Goal: Information Seeking & Learning: Learn about a topic

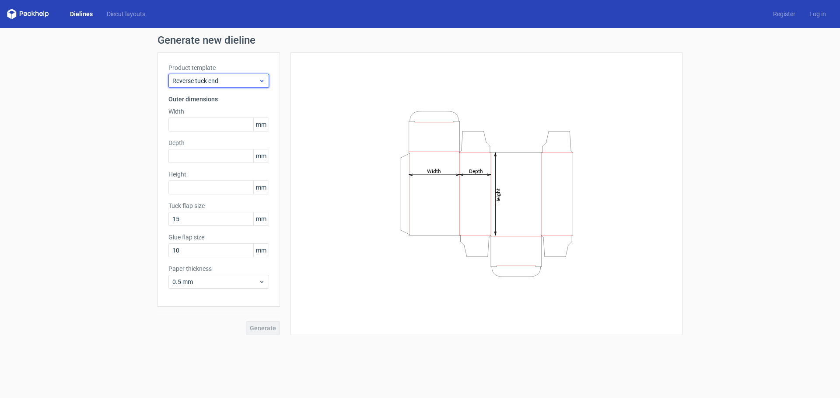
click at [179, 81] on span "Reverse tuck end" at bounding box center [215, 81] width 86 height 9
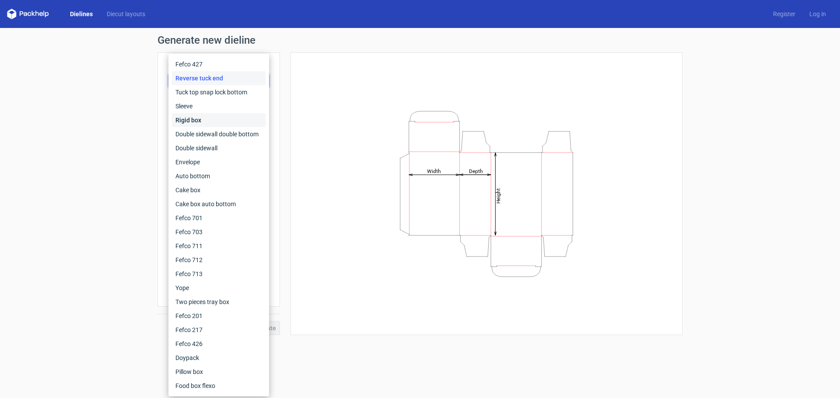
click at [196, 121] on div "Rigid box" at bounding box center [219, 120] width 94 height 14
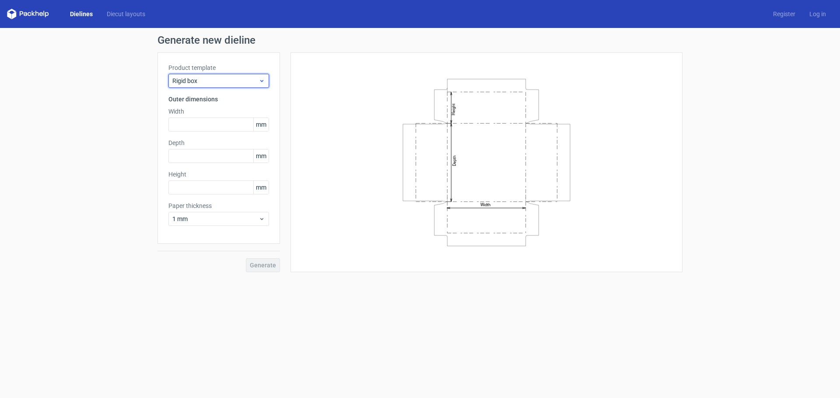
click at [196, 83] on span "Rigid box" at bounding box center [215, 81] width 86 height 9
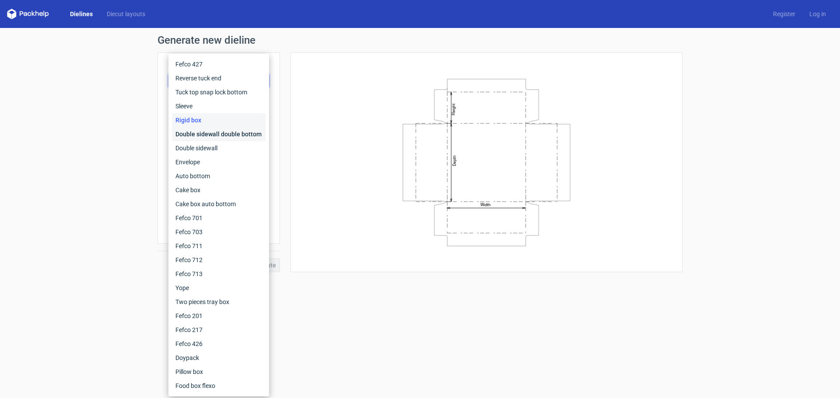
click at [202, 134] on div "Double sidewall double bottom" at bounding box center [219, 134] width 94 height 14
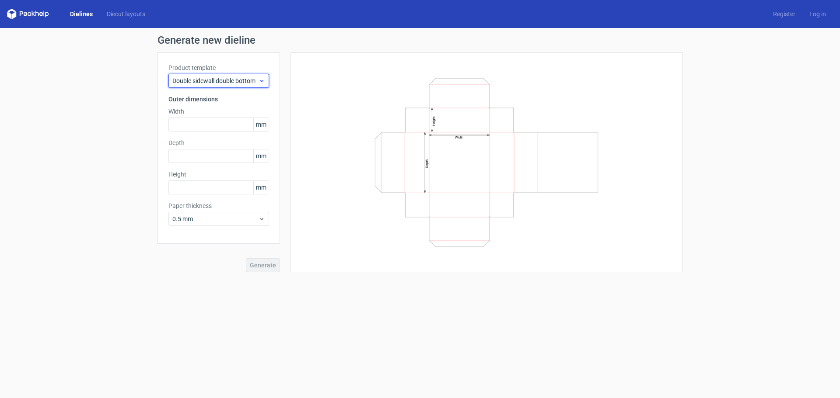
click at [201, 80] on span "Double sidewall double bottom" at bounding box center [215, 81] width 86 height 9
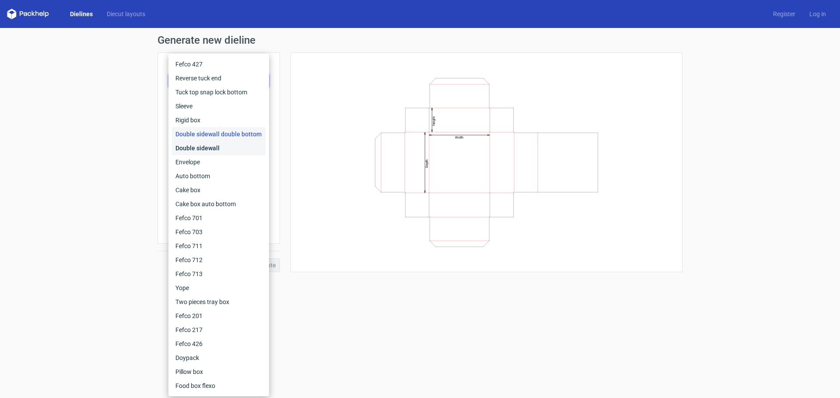
click at [208, 151] on div "Double sidewall" at bounding box center [219, 148] width 94 height 14
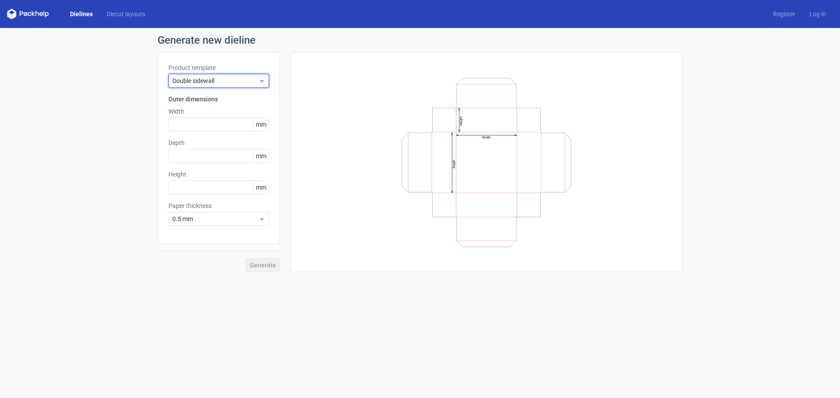
click at [260, 80] on use at bounding box center [261, 81] width 3 height 2
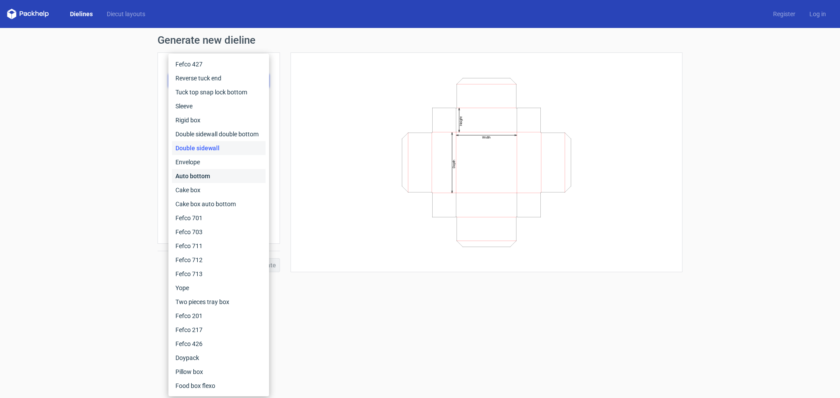
click at [198, 178] on div "Auto bottom" at bounding box center [219, 176] width 94 height 14
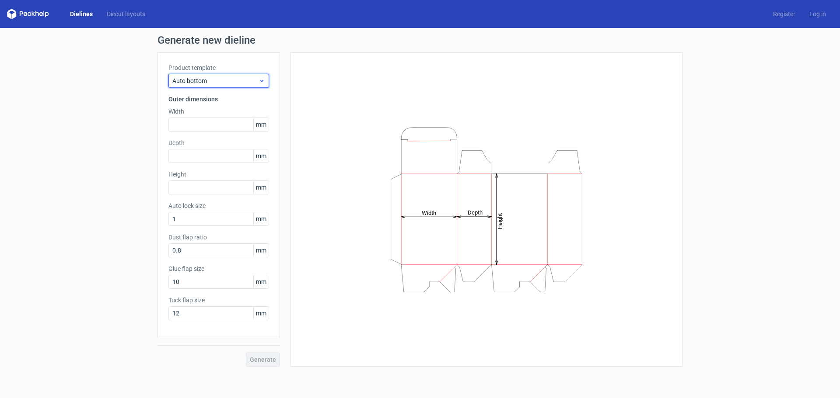
click at [247, 82] on span "Auto bottom" at bounding box center [215, 81] width 86 height 9
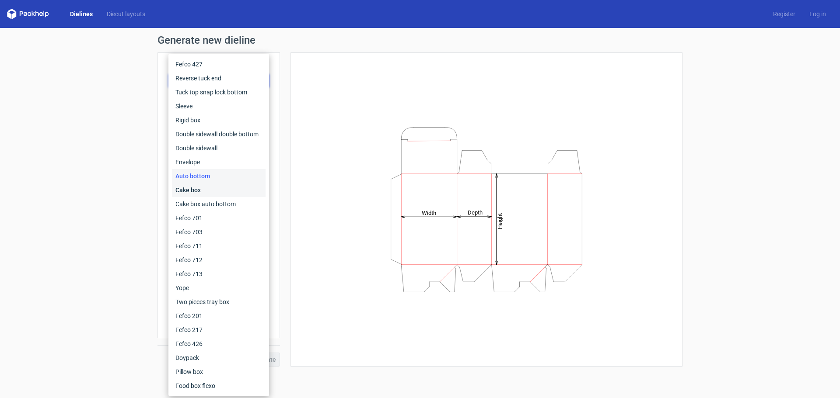
click at [188, 194] on div "Cake box" at bounding box center [219, 190] width 94 height 14
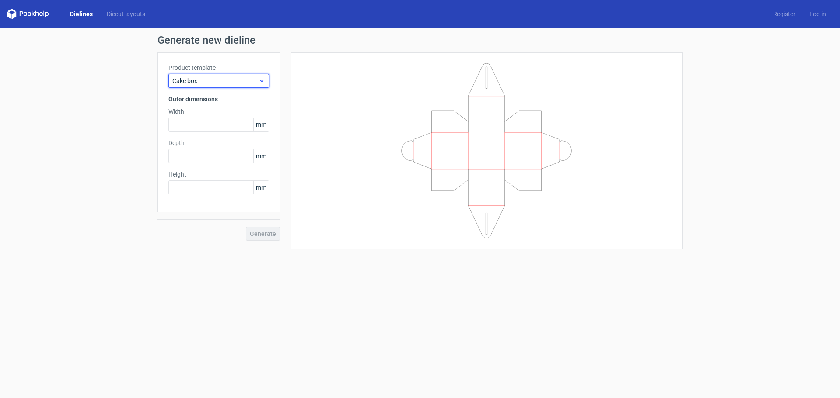
click at [246, 82] on span "Cake box" at bounding box center [215, 81] width 86 height 9
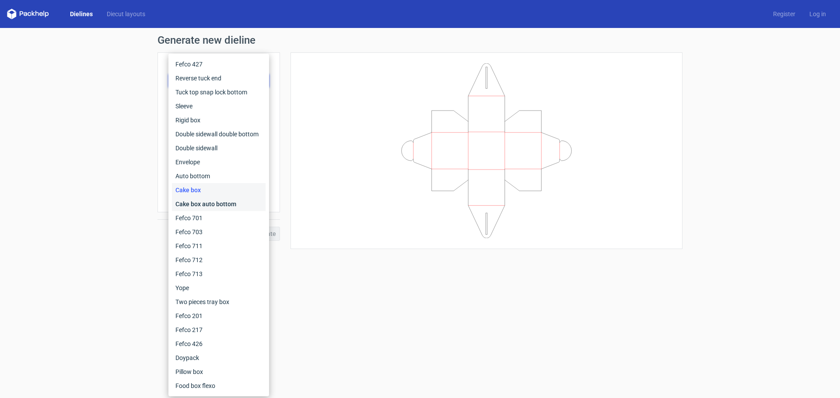
click at [195, 206] on div "Cake box auto bottom" at bounding box center [219, 204] width 94 height 14
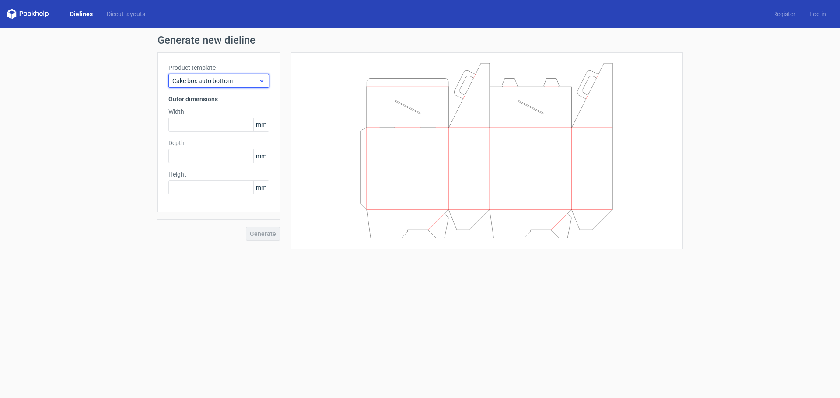
click at [241, 80] on span "Cake box auto bottom" at bounding box center [215, 81] width 86 height 9
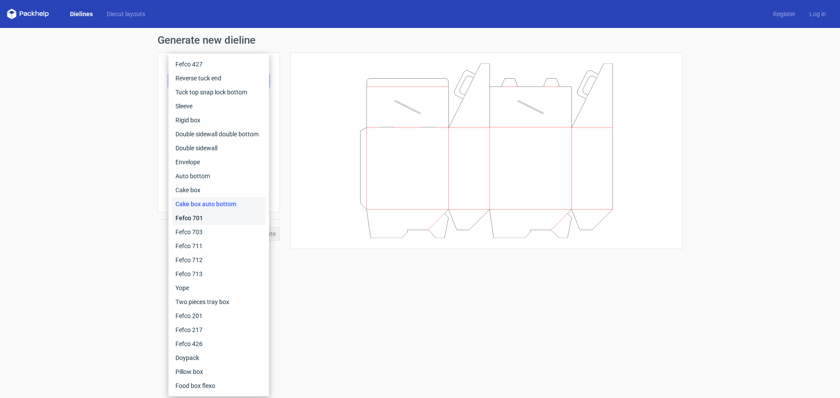
click at [190, 220] on div "Fefco 701" at bounding box center [219, 218] width 94 height 14
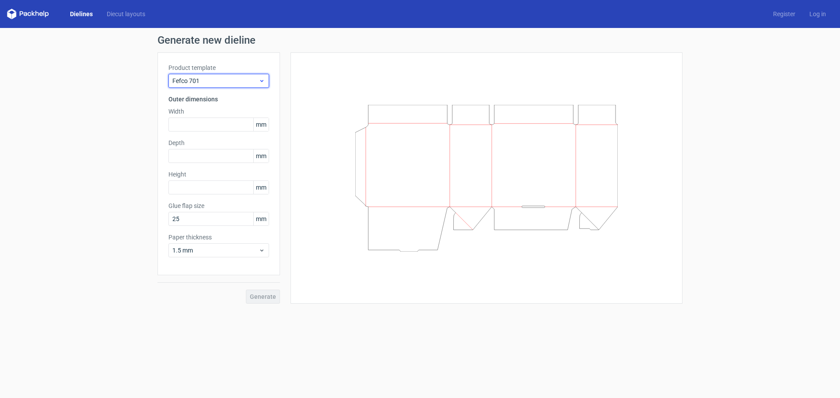
click at [241, 83] on span "Fefco 701" at bounding box center [215, 81] width 86 height 9
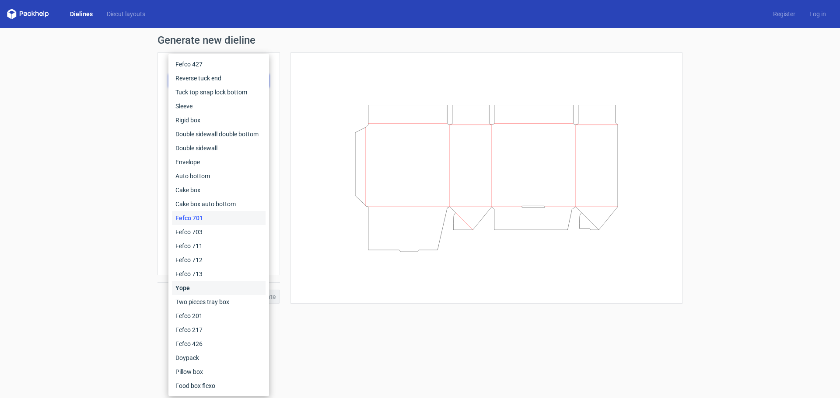
click at [187, 290] on div "Yope" at bounding box center [219, 288] width 94 height 14
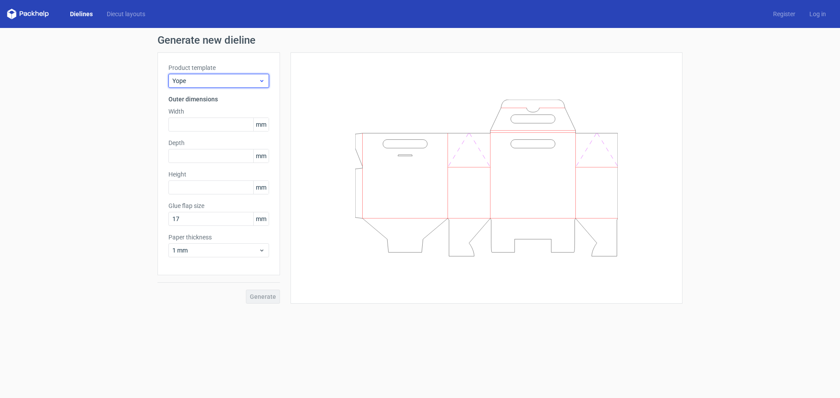
click at [258, 80] on span "Yope" at bounding box center [215, 81] width 86 height 9
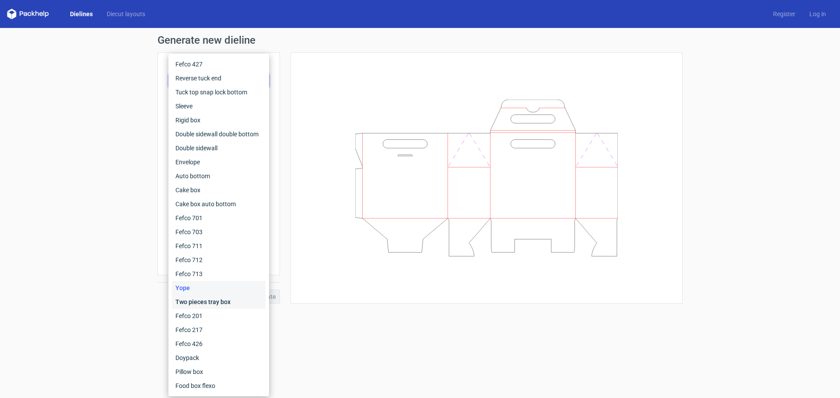
click at [210, 304] on div "Two pieces tray box" at bounding box center [219, 302] width 94 height 14
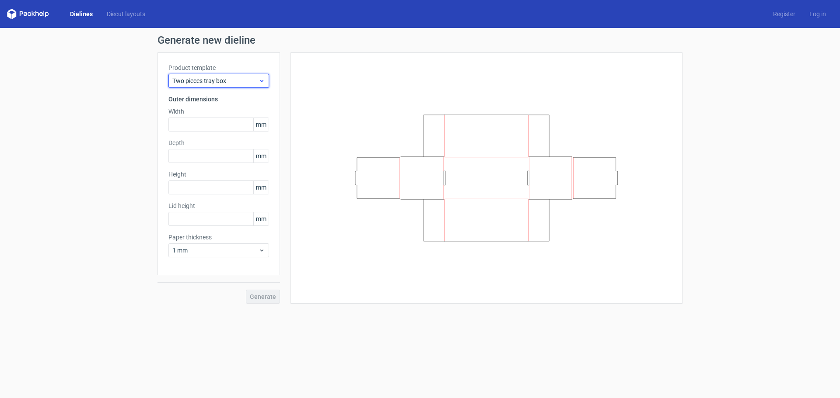
click at [203, 83] on span "Two pieces tray box" at bounding box center [215, 81] width 86 height 9
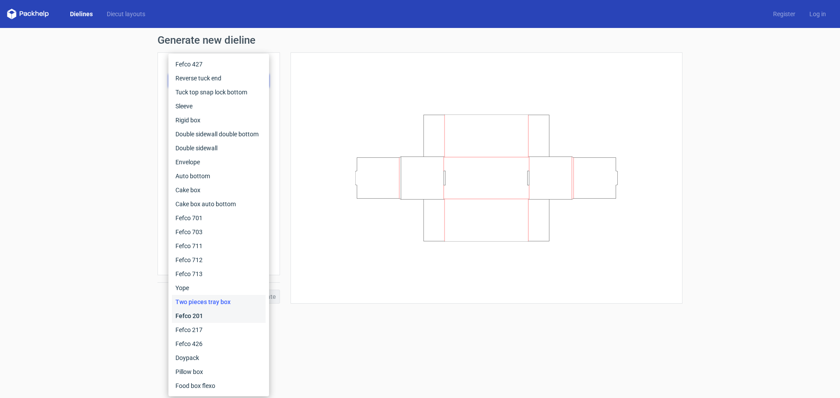
click at [187, 319] on div "Fefco 201" at bounding box center [219, 316] width 94 height 14
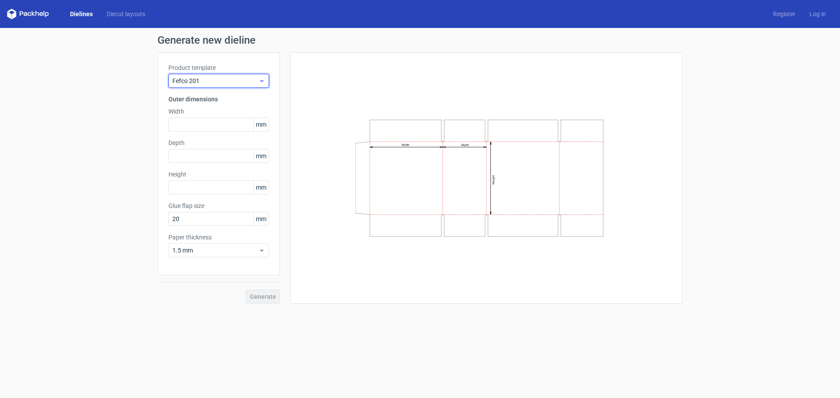
click at [227, 81] on span "Fefco 201" at bounding box center [215, 81] width 86 height 9
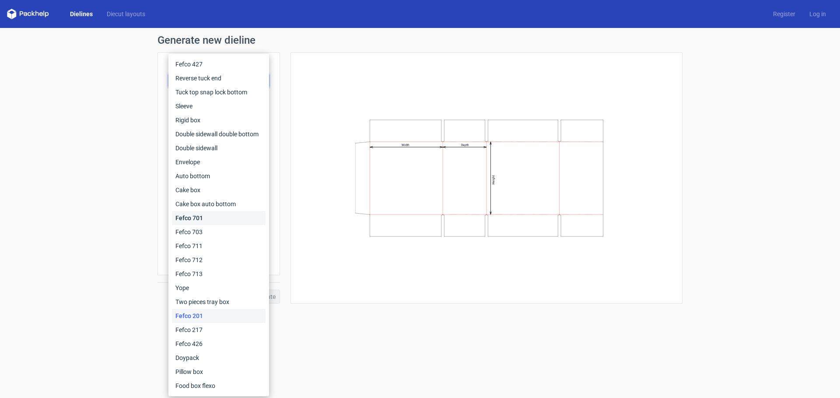
click at [201, 215] on div "Fefco 701" at bounding box center [219, 218] width 94 height 14
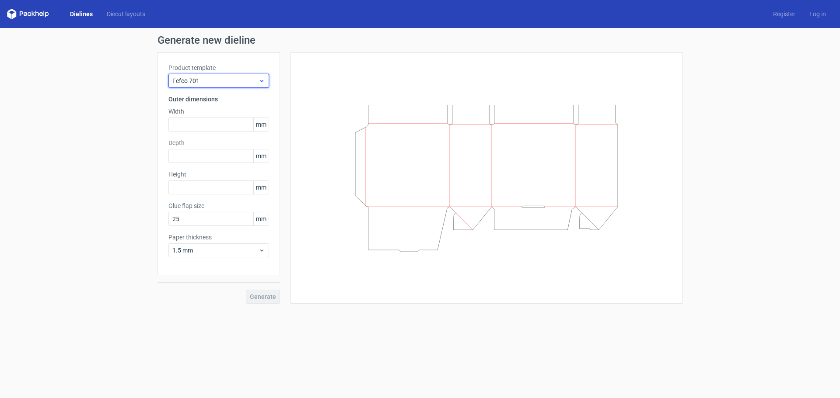
click at [230, 81] on span "Fefco 701" at bounding box center [215, 81] width 86 height 9
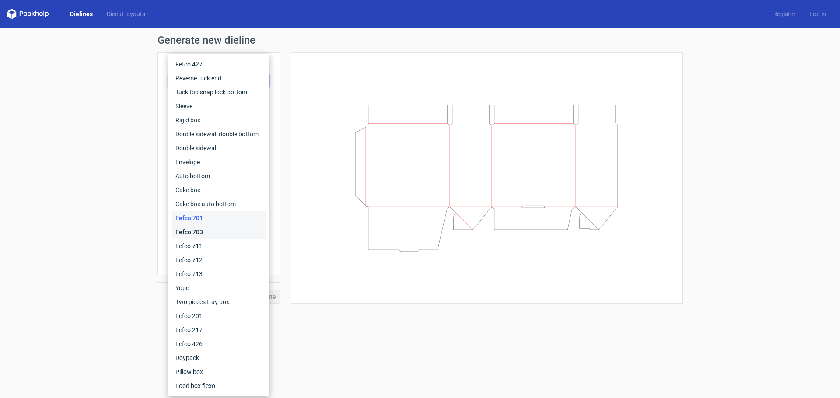
click at [193, 235] on div "Fefco 703" at bounding box center [219, 232] width 94 height 14
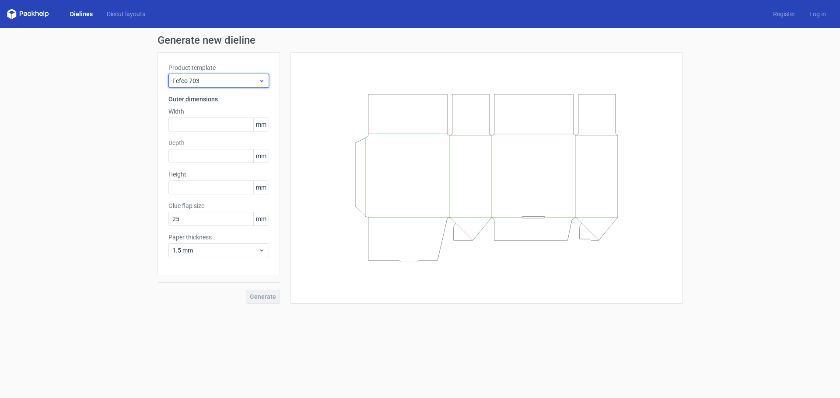
click at [230, 83] on span "Fefco 703" at bounding box center [215, 81] width 86 height 9
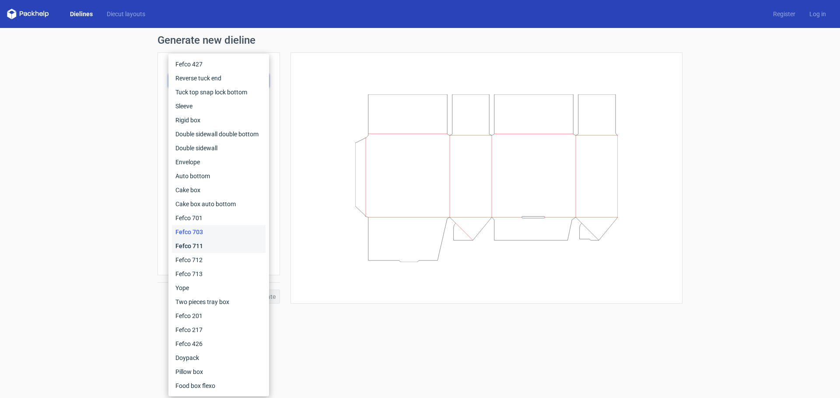
click at [195, 245] on div "Fefco 711" at bounding box center [219, 246] width 94 height 14
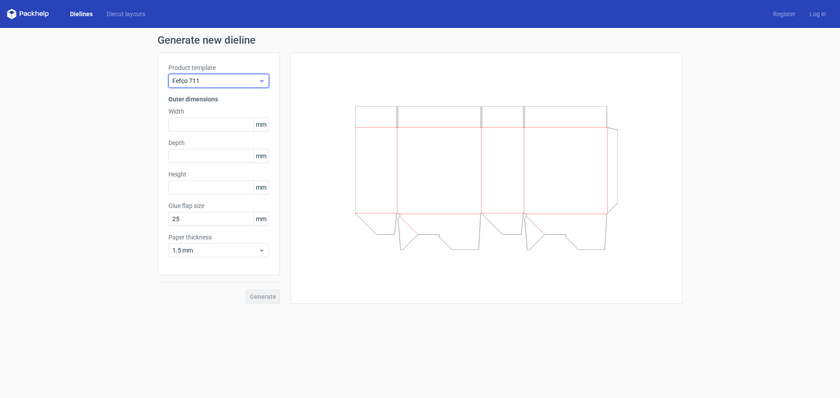
click at [244, 79] on span "Fefco 711" at bounding box center [215, 81] width 86 height 9
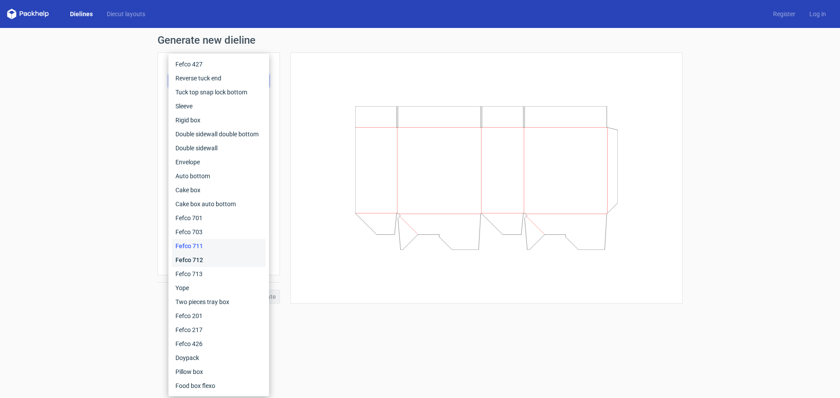
click at [192, 259] on div "Fefco 712" at bounding box center [219, 260] width 94 height 14
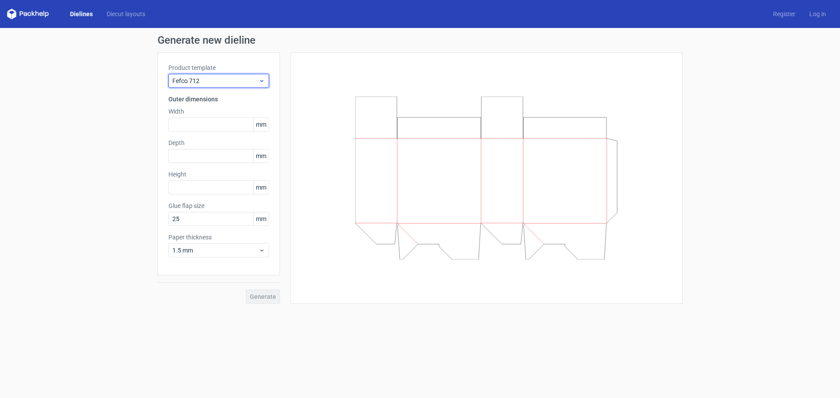
click at [228, 80] on span "Fefco 712" at bounding box center [215, 81] width 86 height 9
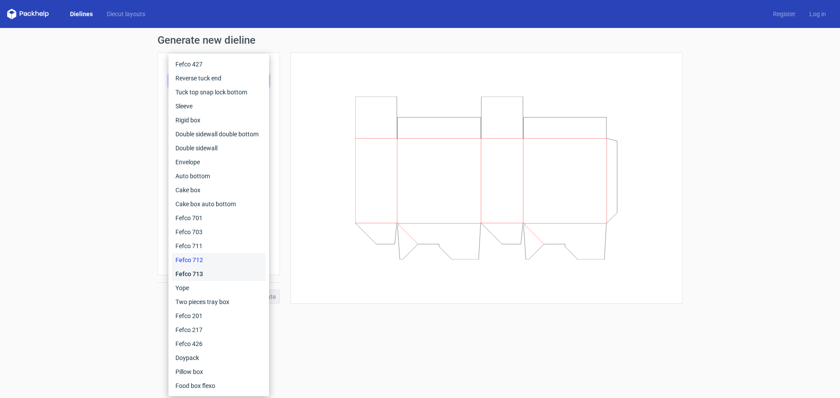
click at [192, 274] on div "Fefco 713" at bounding box center [219, 274] width 94 height 14
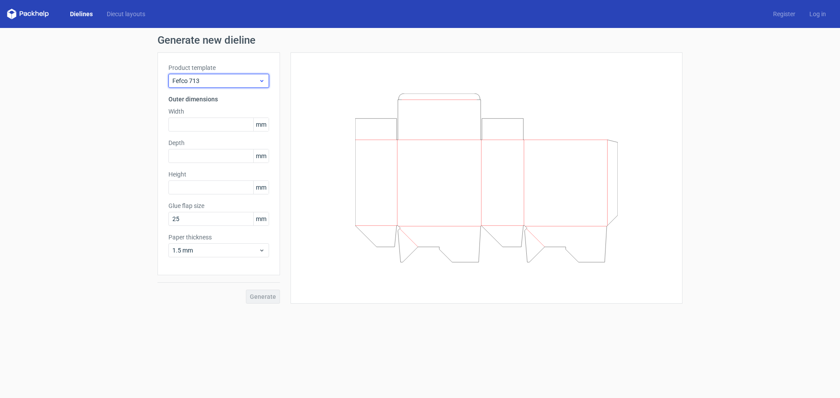
click at [216, 85] on div "Fefco 713" at bounding box center [218, 81] width 101 height 14
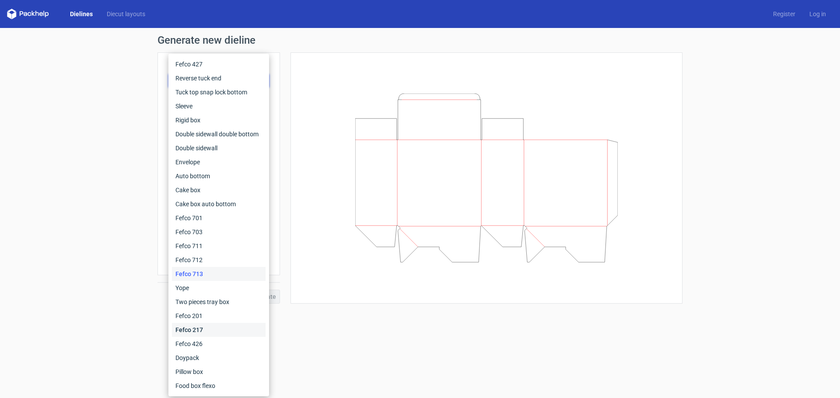
click at [192, 329] on div "Fefco 217" at bounding box center [219, 330] width 94 height 14
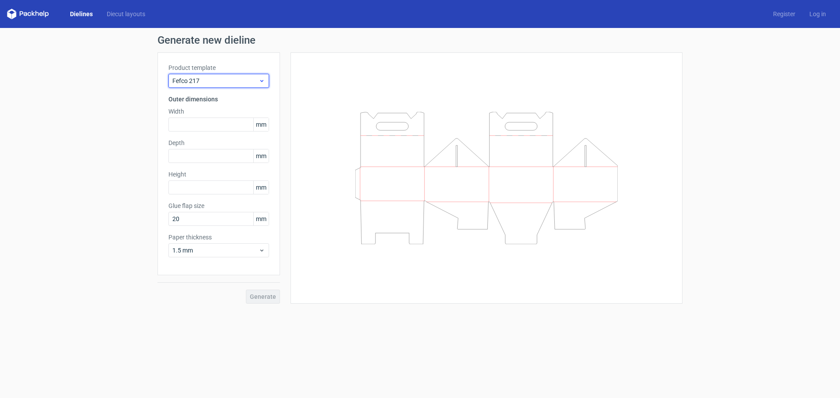
click at [238, 79] on span "Fefco 217" at bounding box center [215, 81] width 86 height 9
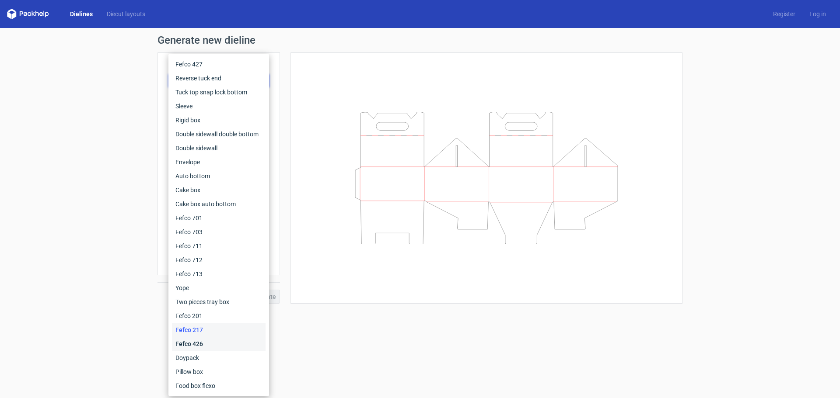
click at [190, 344] on div "Fefco 426" at bounding box center [219, 344] width 94 height 14
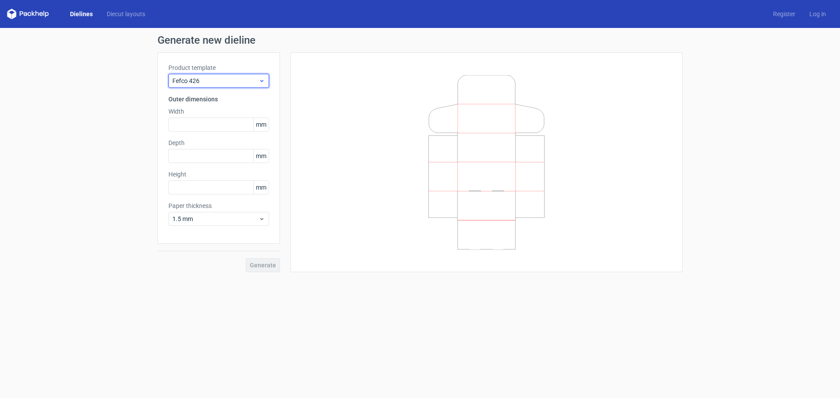
click at [225, 83] on span "Fefco 426" at bounding box center [215, 81] width 86 height 9
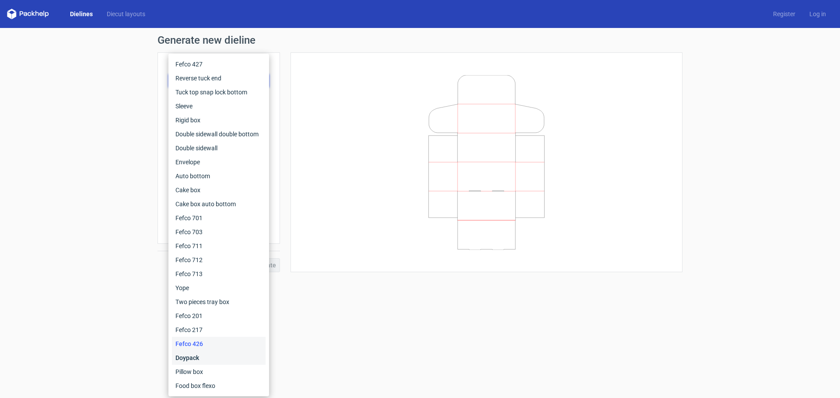
click at [187, 360] on div "Doypack" at bounding box center [219, 358] width 94 height 14
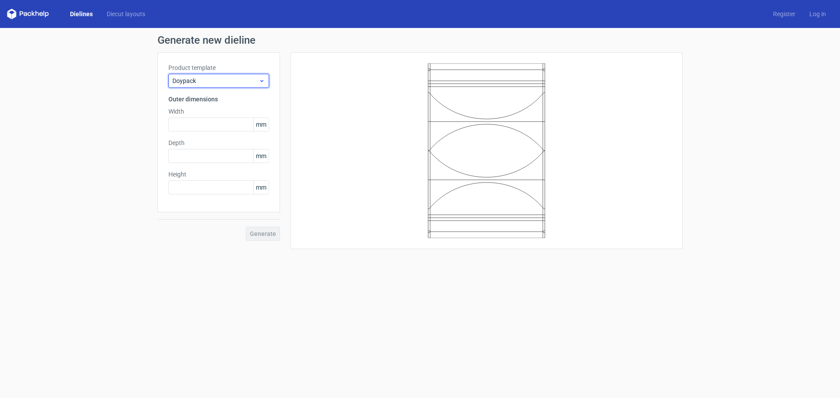
click at [228, 78] on span "Doypack" at bounding box center [215, 81] width 86 height 9
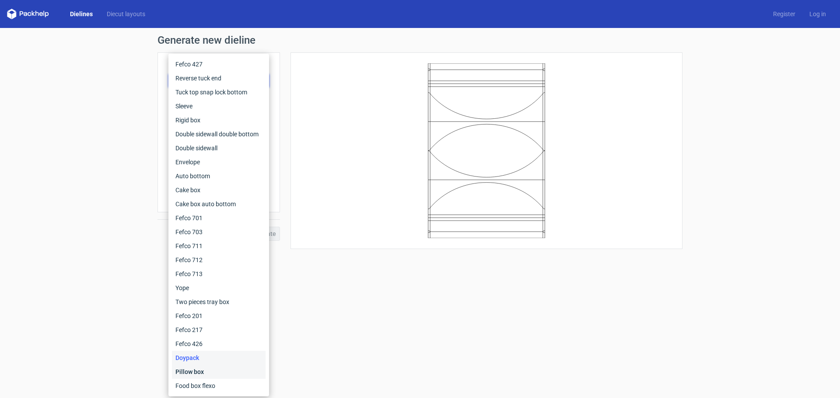
click at [197, 371] on div "Pillow box" at bounding box center [219, 372] width 94 height 14
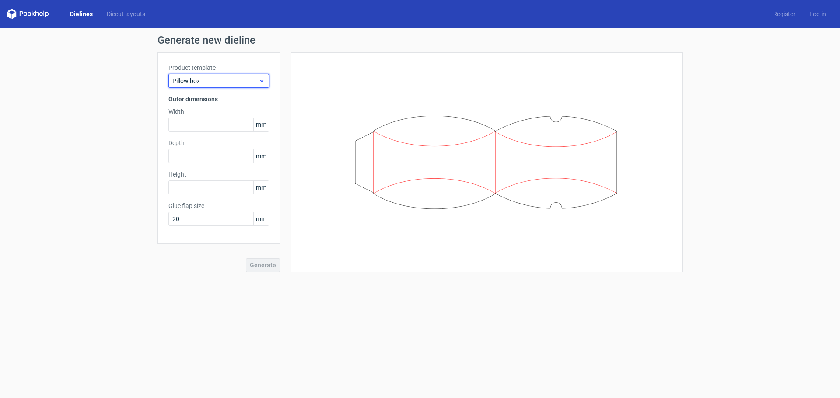
click at [234, 82] on span "Pillow box" at bounding box center [215, 81] width 86 height 9
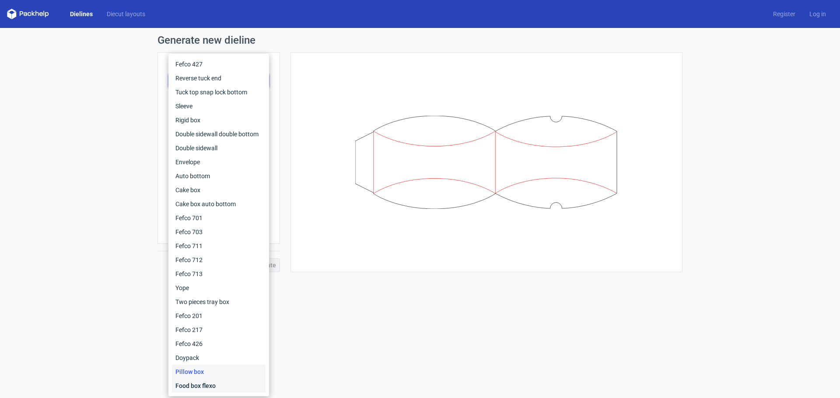
click at [202, 386] on div "Food box flexo" at bounding box center [219, 386] width 94 height 14
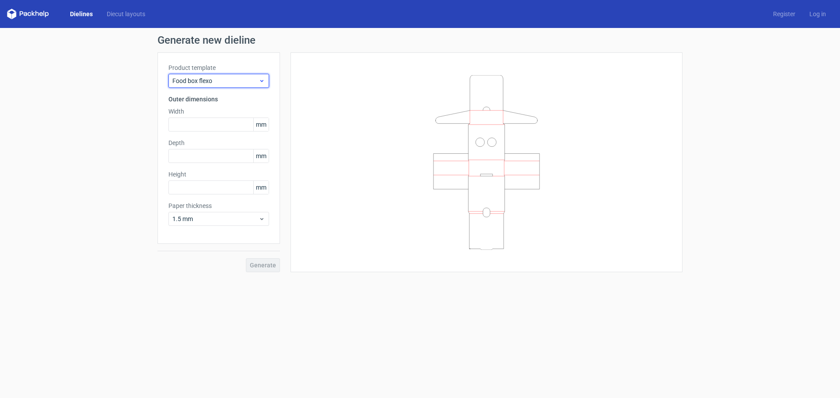
click at [231, 78] on span "Food box flexo" at bounding box center [215, 81] width 86 height 9
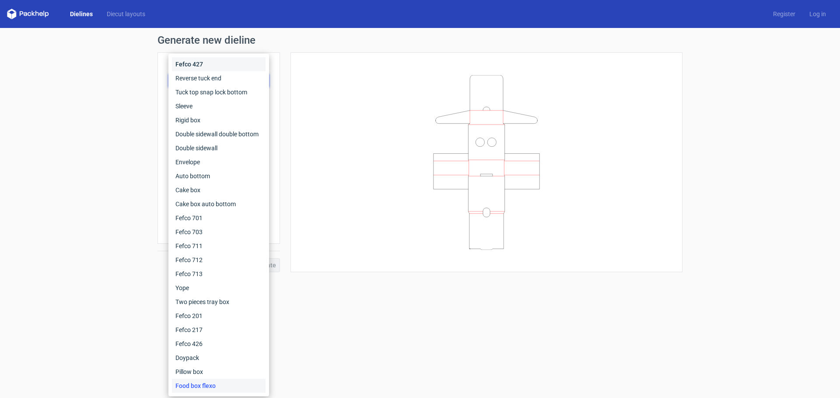
click at [195, 62] on div "Fefco 427" at bounding box center [219, 64] width 94 height 14
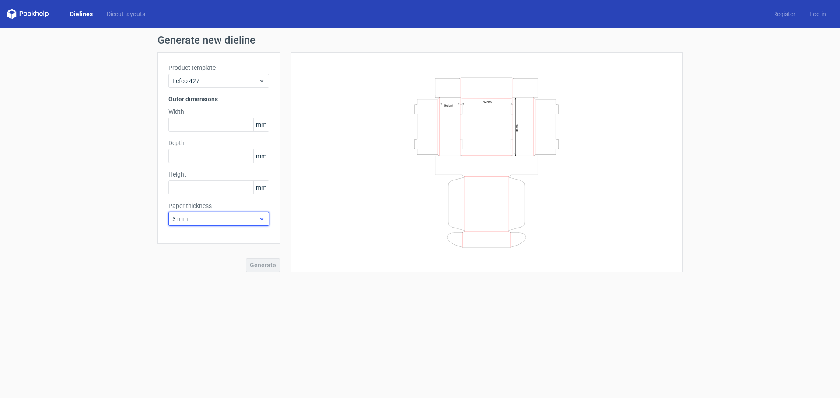
click at [253, 220] on span "3 mm" at bounding box center [215, 219] width 86 height 9
click at [209, 239] on div "0.4 mm" at bounding box center [219, 238] width 94 height 14
click at [262, 80] on icon at bounding box center [261, 80] width 7 height 7
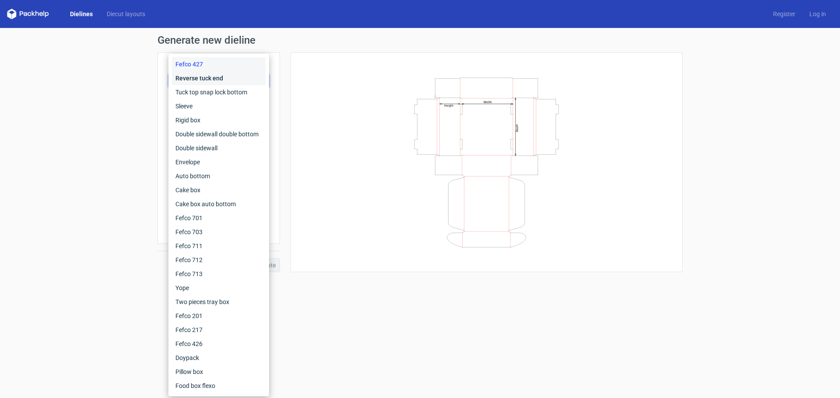
click at [211, 79] on div "Reverse tuck end" at bounding box center [219, 78] width 94 height 14
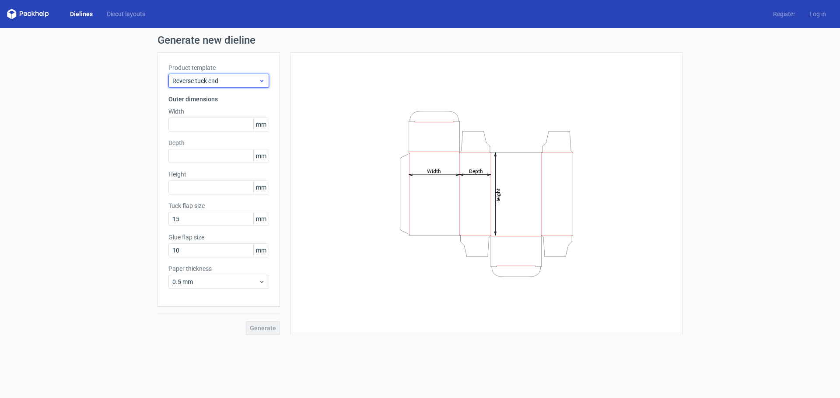
click at [225, 83] on span "Reverse tuck end" at bounding box center [215, 81] width 86 height 9
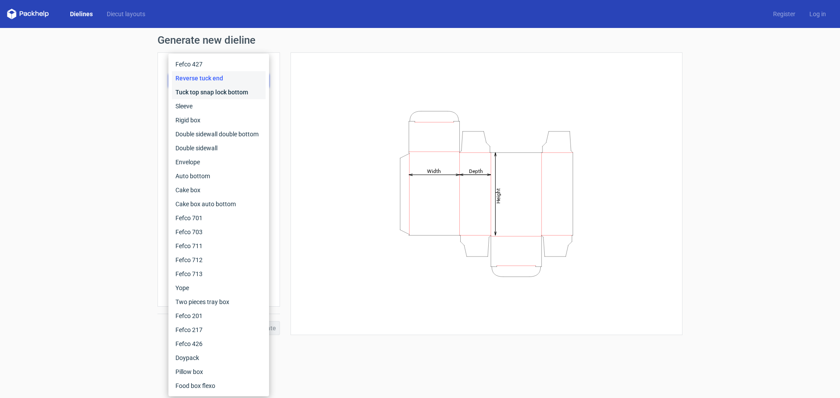
click at [213, 95] on div "Tuck top snap lock bottom" at bounding box center [219, 92] width 94 height 14
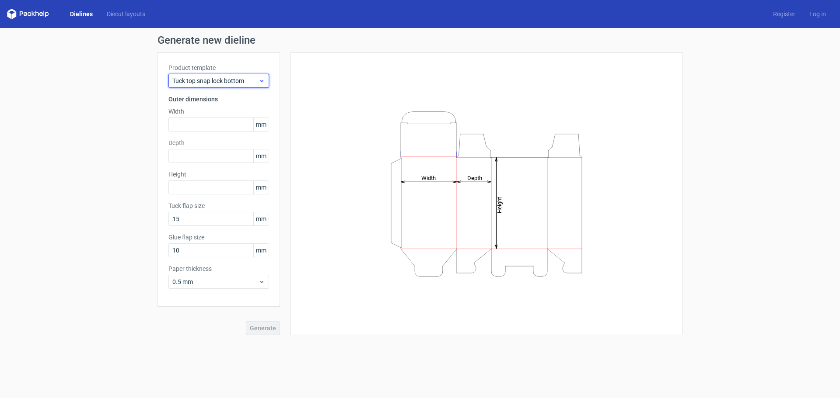
click at [225, 78] on span "Tuck top snap lock bottom" at bounding box center [215, 81] width 86 height 9
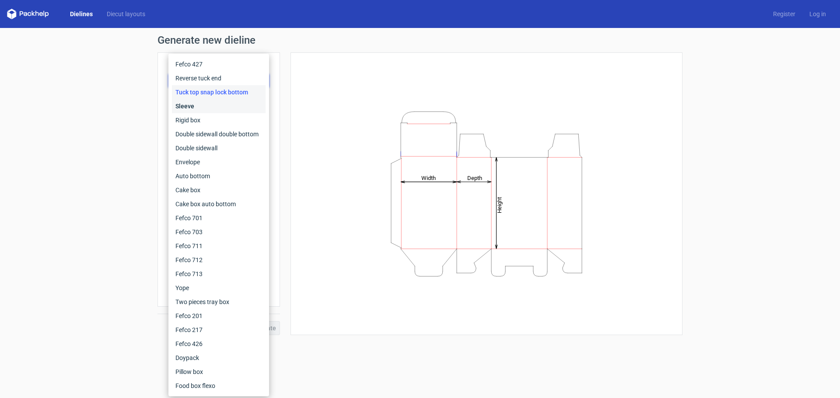
click at [206, 108] on div "Sleeve" at bounding box center [219, 106] width 94 height 14
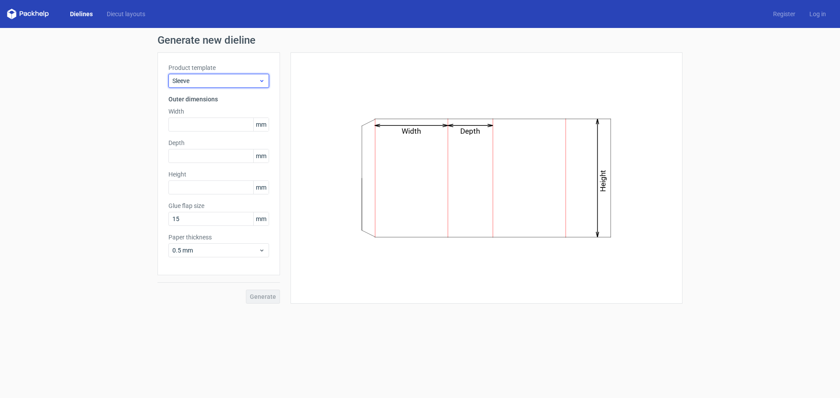
click at [218, 80] on span "Sleeve" at bounding box center [215, 81] width 86 height 9
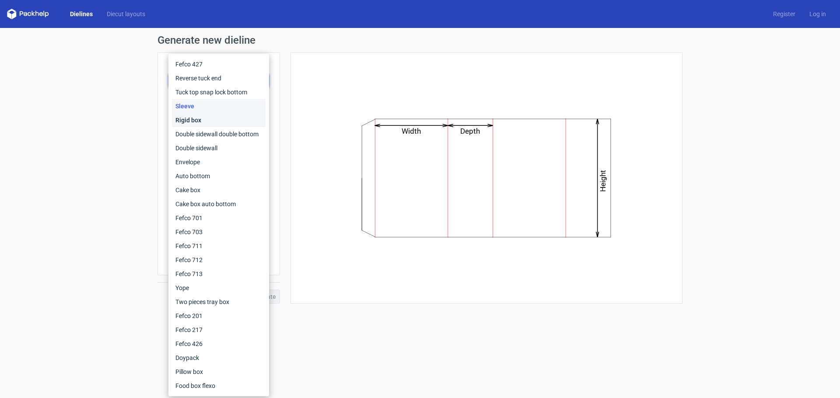
click at [205, 123] on div "Rigid box" at bounding box center [219, 120] width 94 height 14
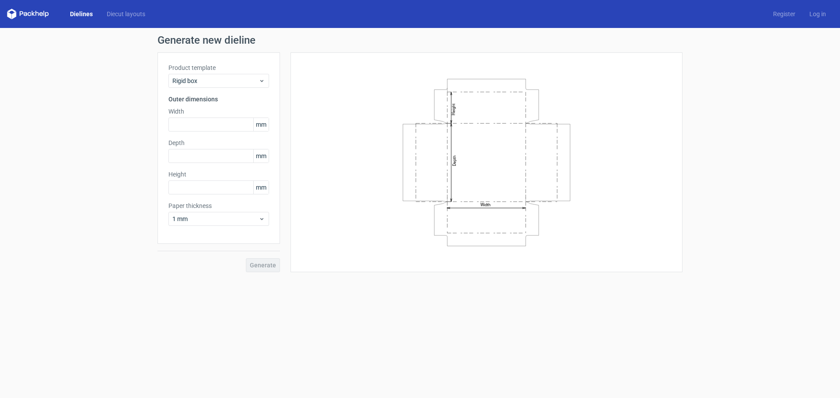
click at [769, 232] on div "Generate new dieline Product template Rigid box Outer dimensions Width mm Depth…" at bounding box center [420, 153] width 840 height 251
